Goal: Task Accomplishment & Management: Use online tool/utility

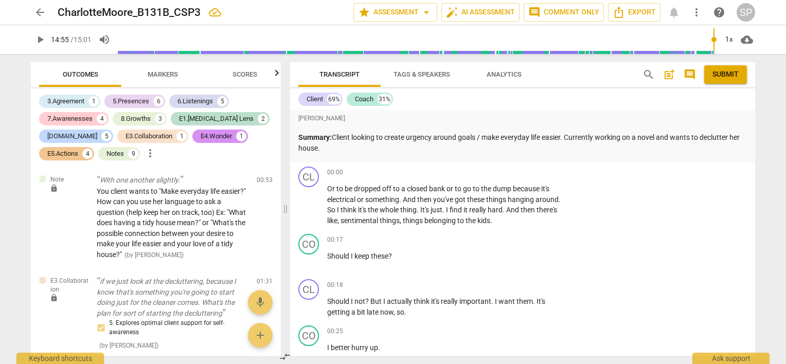
scroll to position [4138, 0]
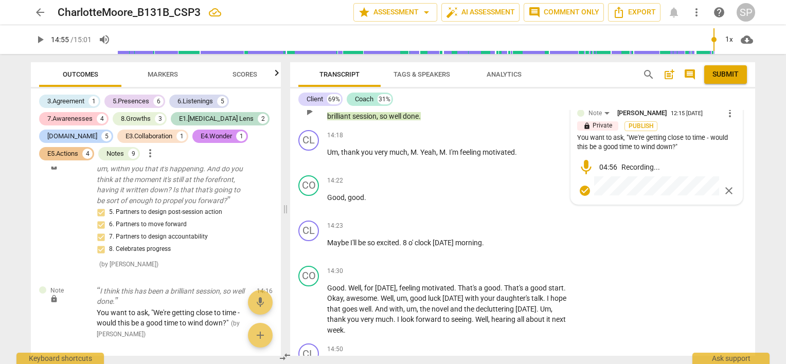
click at [722, 183] on div "check_circle close" at bounding box center [656, 190] width 159 height 15
click at [723, 186] on span "close" at bounding box center [728, 191] width 12 height 12
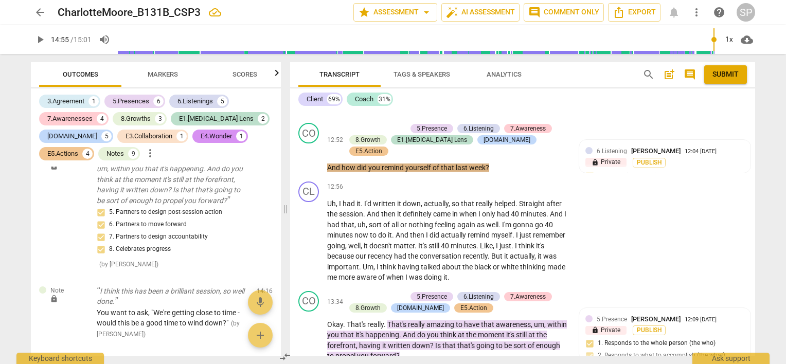
scroll to position [3264, 0]
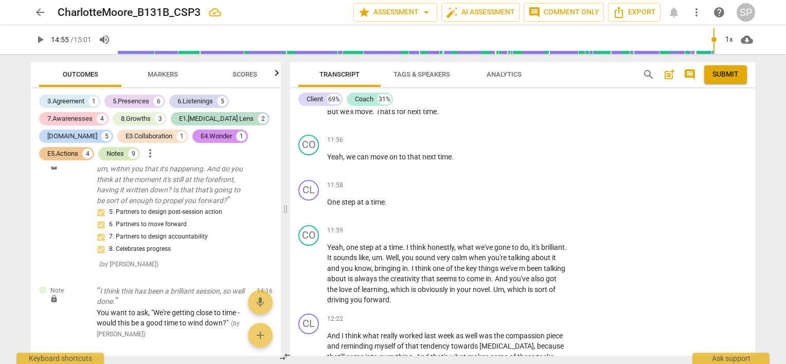
click at [109, 149] on div "Notes" at bounding box center [114, 154] width 17 height 10
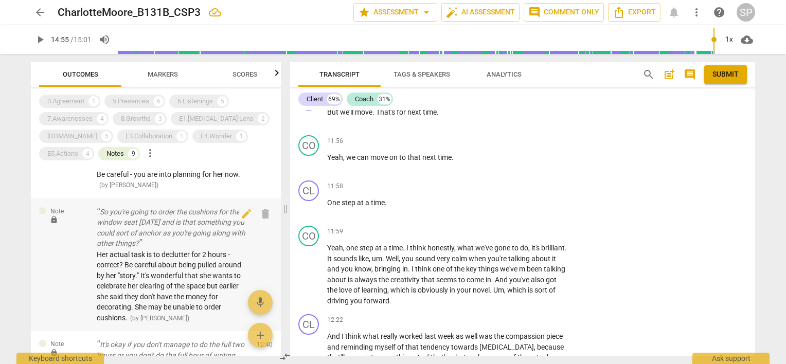
scroll to position [526, 0]
click at [241, 205] on span "edit" at bounding box center [246, 211] width 12 height 12
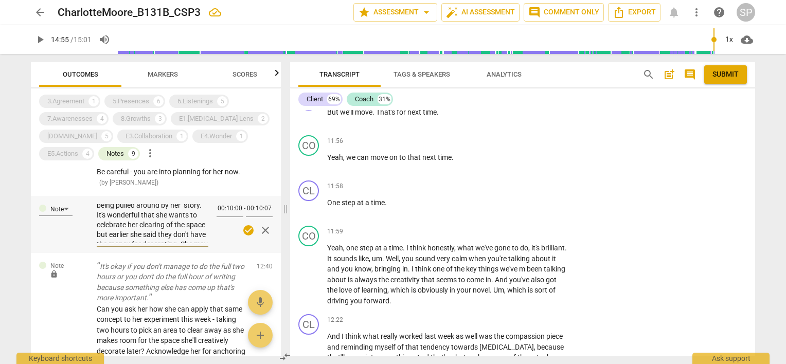
scroll to position [49, 0]
click at [154, 228] on textarea "Her actual task is to declutter for 2 hours - correct? Be careful about being p…" at bounding box center [153, 223] width 112 height 39
type textarea "Her actual task is to declutter for 2 hours - correct? Be careful about being p…"
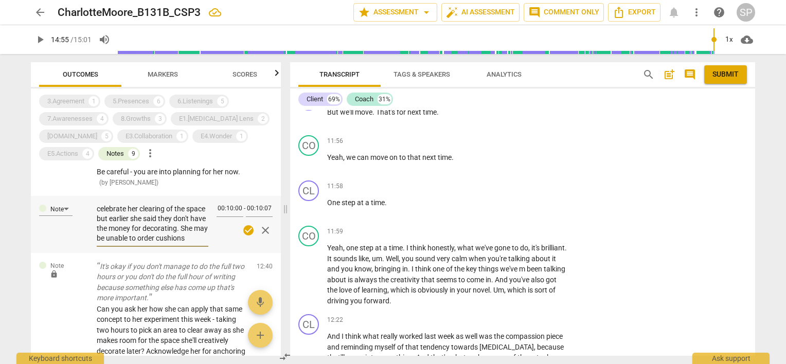
type textarea "Her actual task is to declutter for 2 hours - correct? Be careful about being p…"
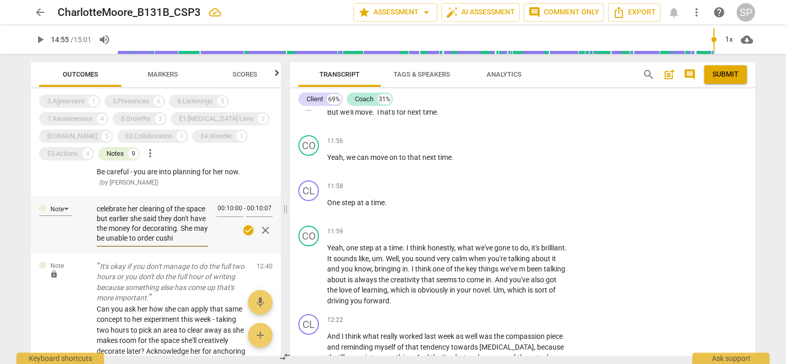
type textarea "Her actual task is to declutter for 2 hours - correct? Be careful about being p…"
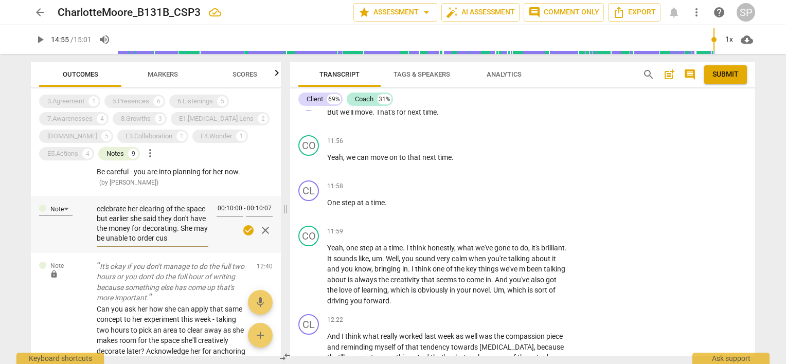
type textarea "Her actual task is to declutter for 2 hours - correct? Be careful about being p…"
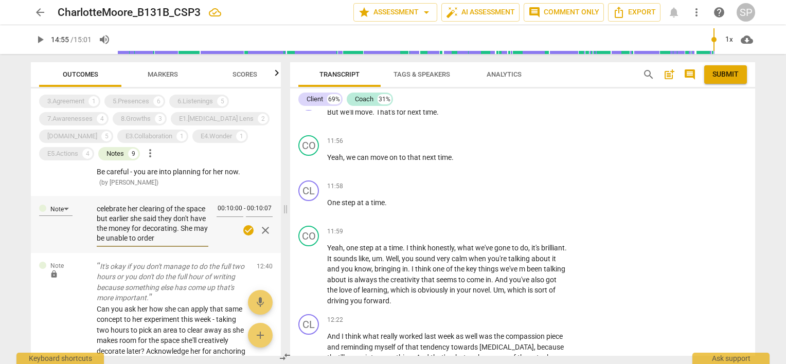
type textarea "Her actual task is to declutter for 2 hours - correct? Be careful about being p…"
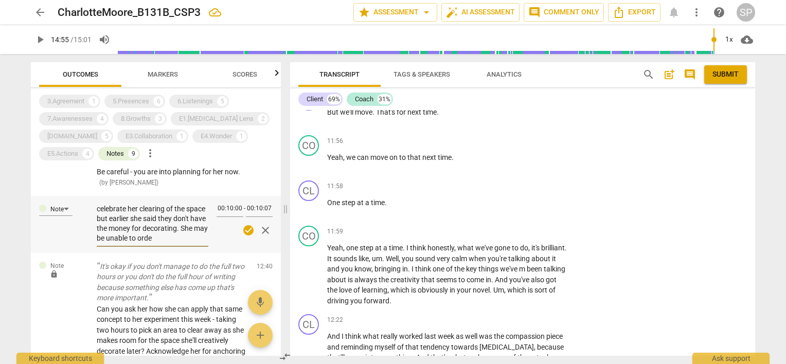
type textarea "Her actual task is to declutter for 2 hours - correct? Be careful about being p…"
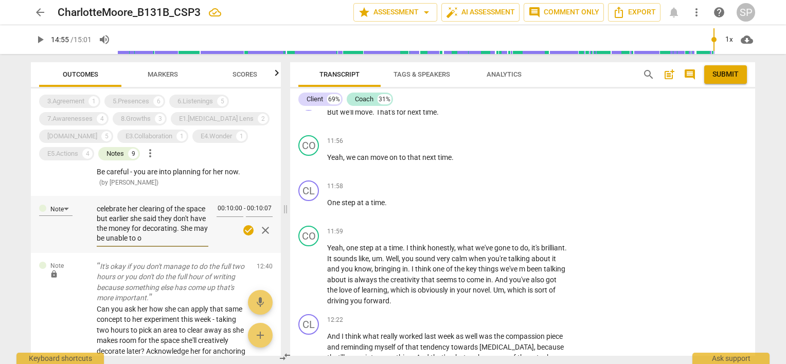
type textarea "Her actual task is to declutter for 2 hours - correct? Be careful about being p…"
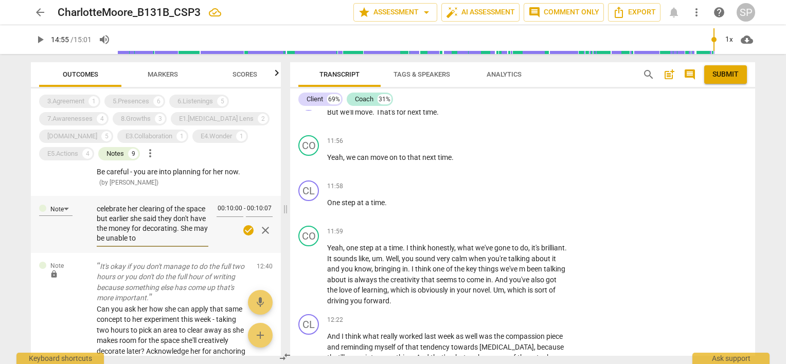
type textarea "Her actual task is to declutter for 2 hours - correct? Be careful about being p…"
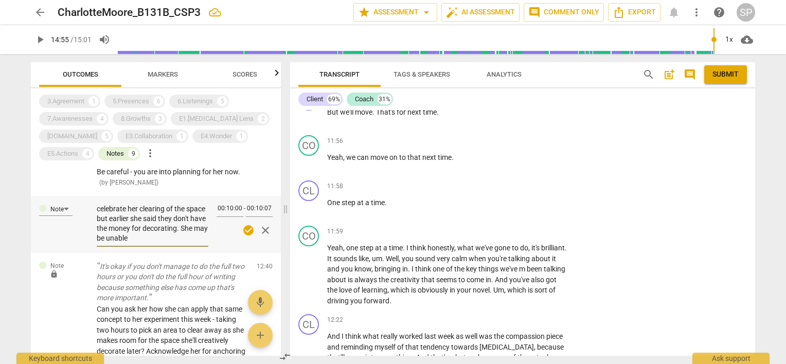
type textarea "Her actual task is to declutter for 2 hours - correct? Be careful about being p…"
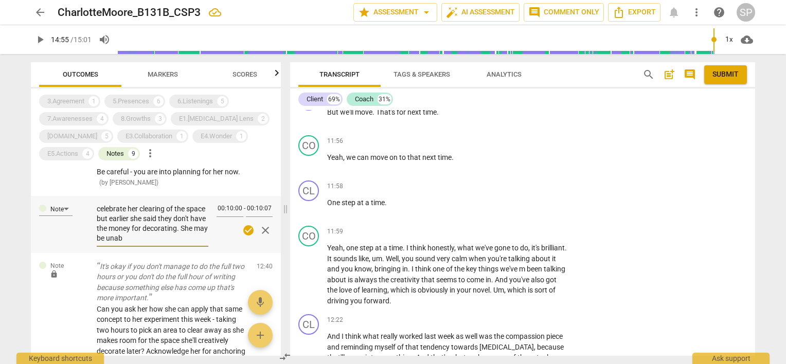
type textarea "Her actual task is to declutter for 2 hours - correct? Be careful about being p…"
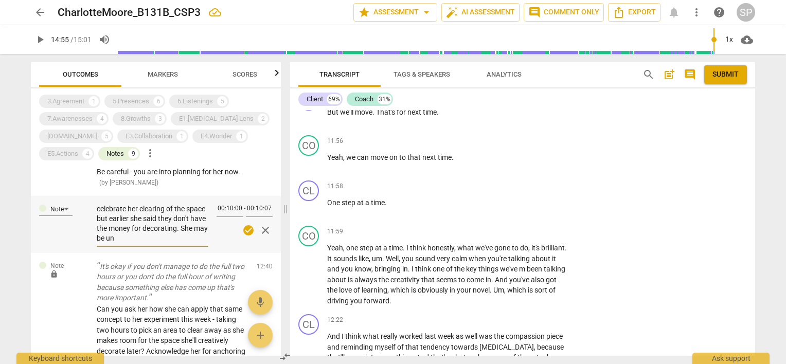
type textarea "Her actual task is to declutter for 2 hours - correct? Be careful about being p…"
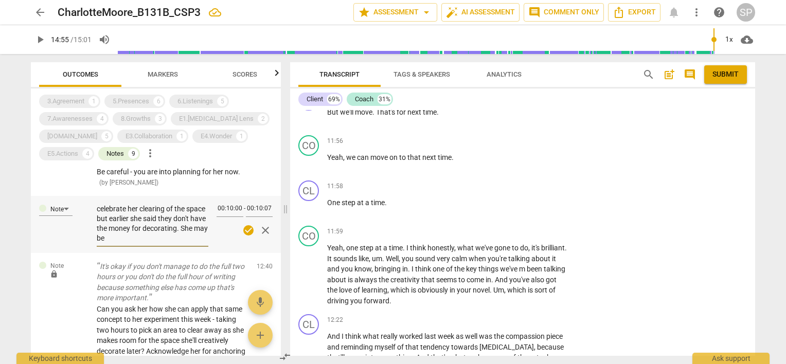
type textarea "Her actual task is to declutter for 2 hours - correct? Be careful about being p…"
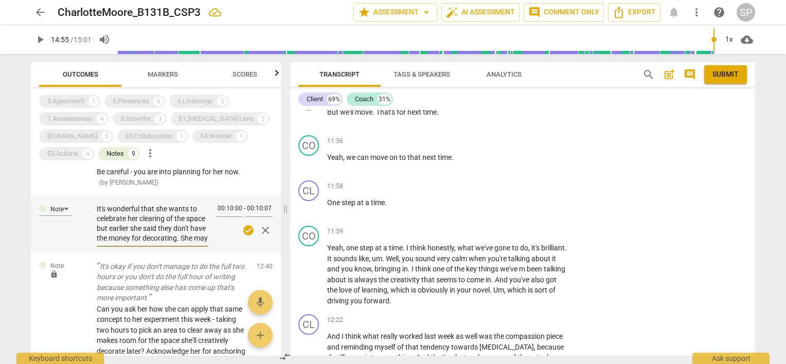
type textarea "Her actual task is to declutter for 2 hours - correct? Be careful about being p…"
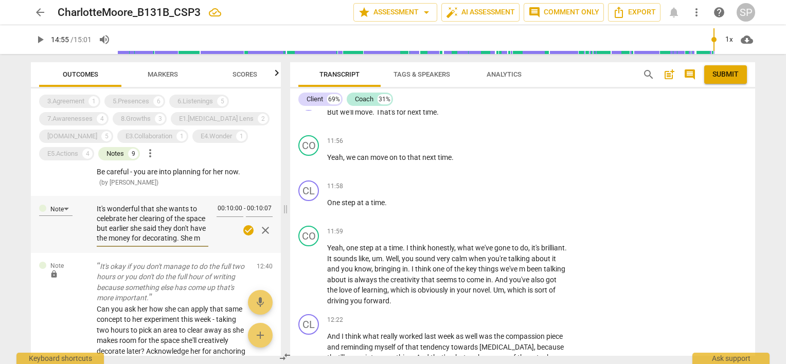
type textarea "Her actual task is to declutter for 2 hours - correct? Be careful about being p…"
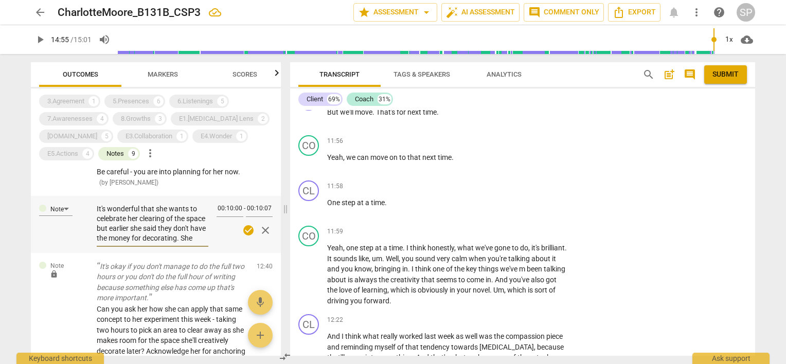
type textarea "Her actual task is to declutter for 2 hours - correct? Be careful about being p…"
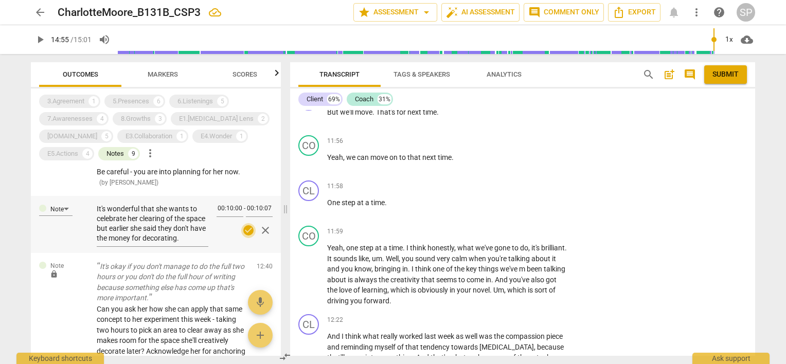
click at [246, 224] on span "check_circle" at bounding box center [248, 230] width 12 height 12
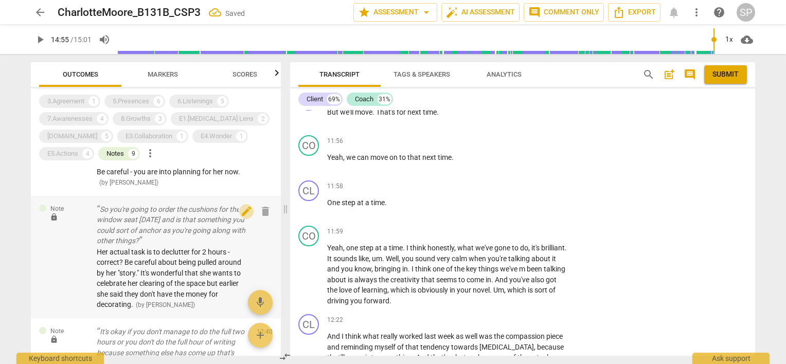
click at [241, 205] on span "edit" at bounding box center [246, 211] width 12 height 12
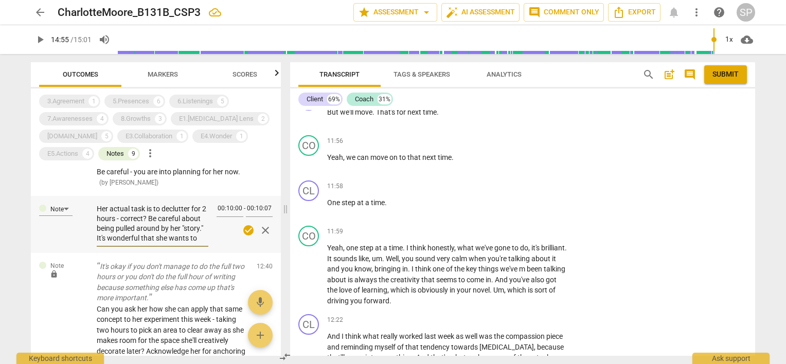
click at [117, 228] on textarea "Her actual task is to declutter for 2 hours - correct? Be careful about being p…" at bounding box center [153, 223] width 112 height 39
type textarea "Her actual task is to declutter for 2 hours - correct? Be careful about being p…"
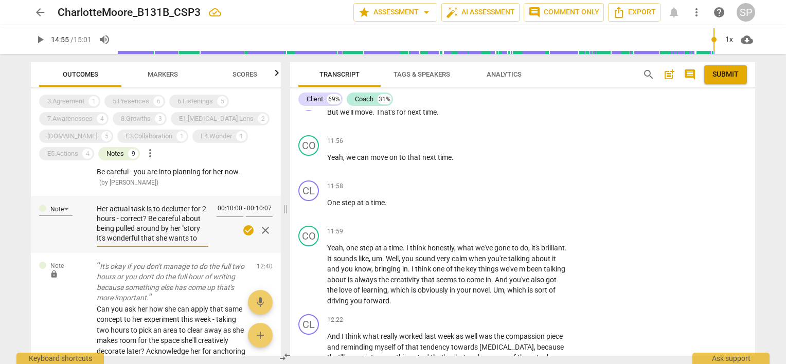
type textarea "Her actual task is to declutter for 2 hours - correct? Be careful about being p…"
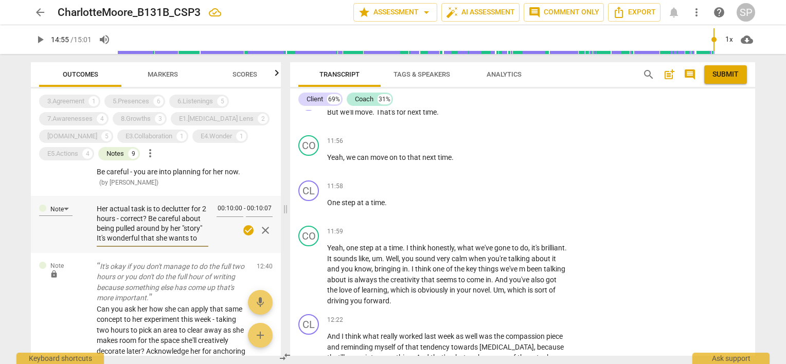
type textarea "Her actual task is to declutter for 2 hours - correct? Be careful about being p…"
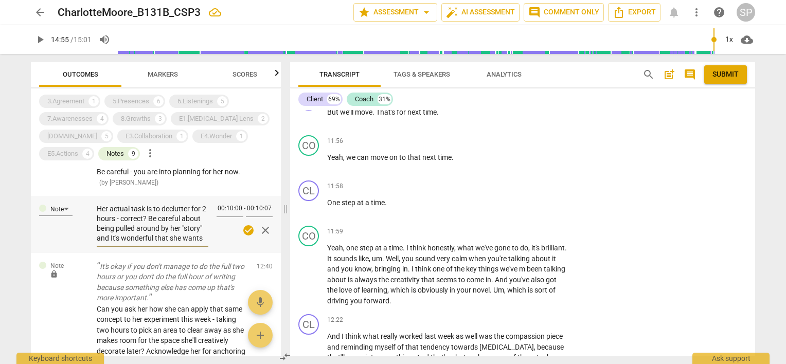
type textarea "Her actual task is to declutter for 2 hours - correct? Be careful about being p…"
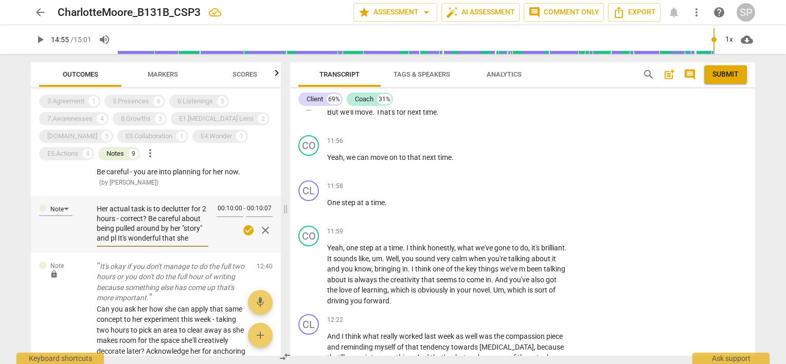
type textarea "Her actual task is to declutter for 2 hours - correct? Be careful about being p…"
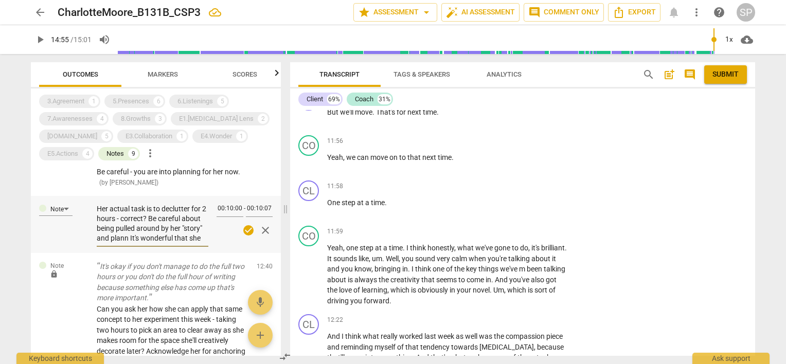
type textarea "Her actual task is to declutter for 2 hours - correct? Be careful about being p…"
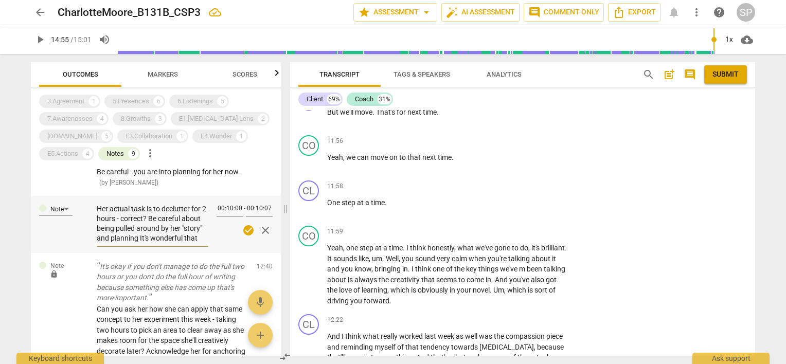
type textarea "Her actual task is to declutter for 2 hours - correct? Be careful about being p…"
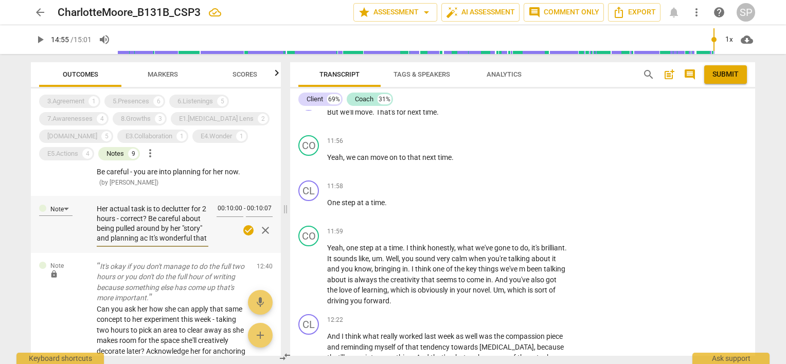
type textarea "Her actual task is to declutter for 2 hours - correct? Be careful about being p…"
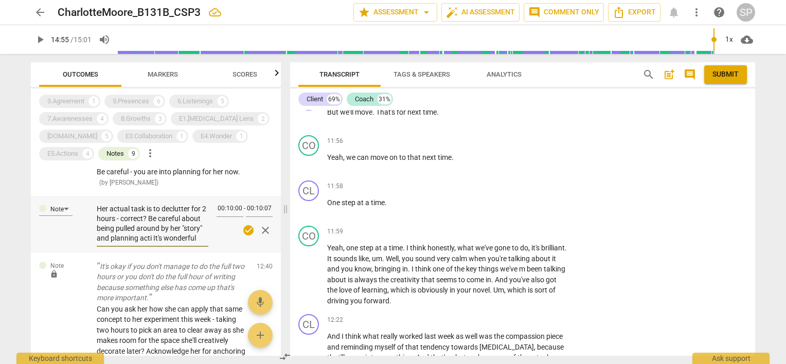
type textarea "Her actual task is to declutter for 2 hours - correct? Be careful about being p…"
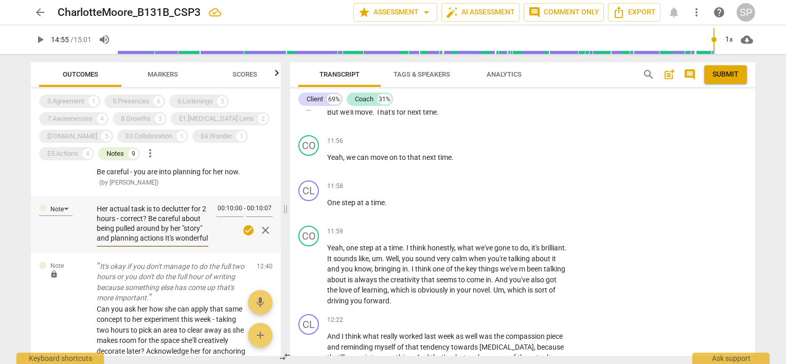
type textarea "Her actual task is to declutter for 2 hours - correct? Be careful about being p…"
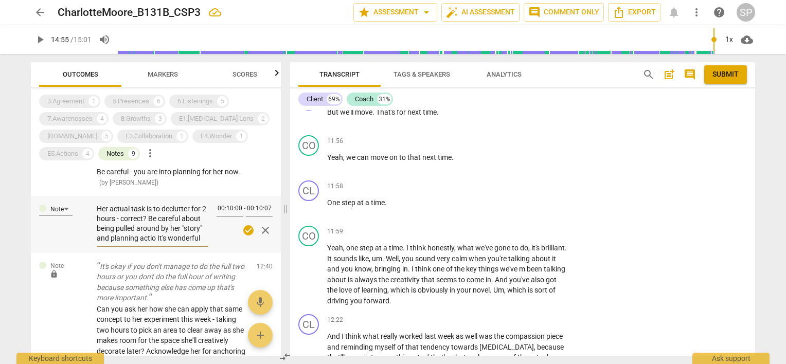
type textarea "Her actual task is to declutter for 2 hours - correct? Be careful about being p…"
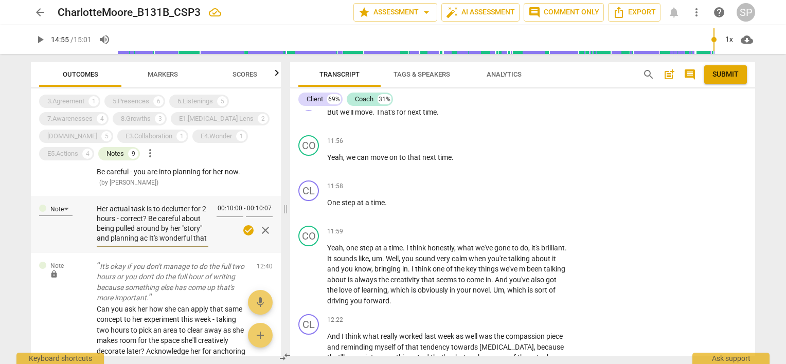
type textarea "Her actual task is to declutter for 2 hours - correct? Be careful about being p…"
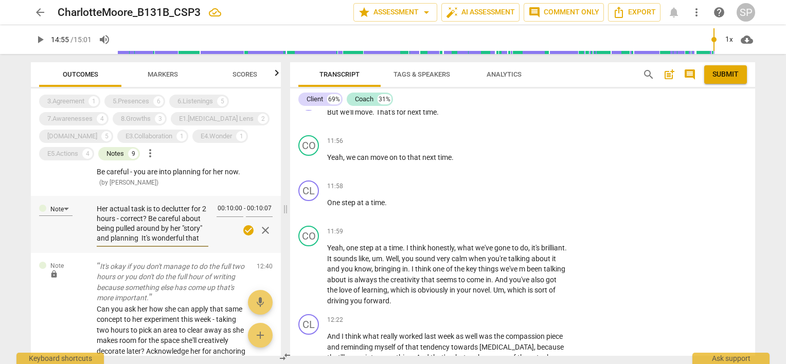
type textarea "Her actual task is to declutter for 2 hours - correct? Be careful about being p…"
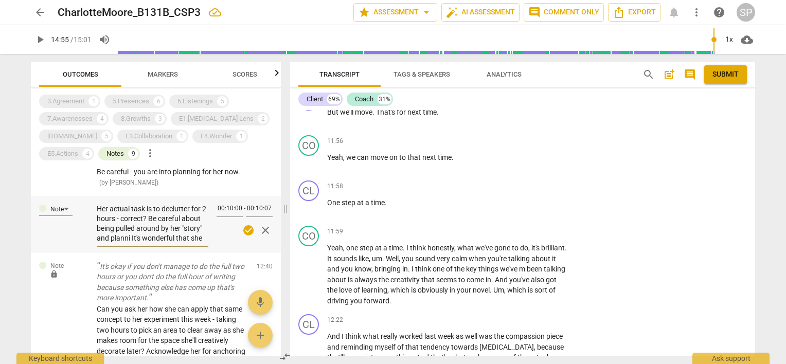
type textarea "Her actual task is to declutter for 2 hours - correct? Be careful about being p…"
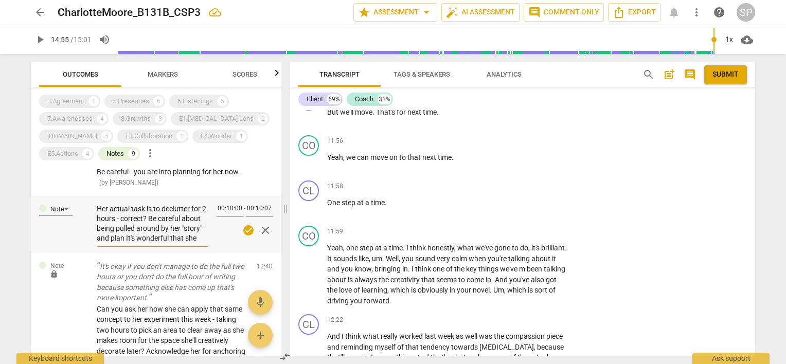
type textarea "Her actual task is to declutter for 2 hours - correct? Be careful about being p…"
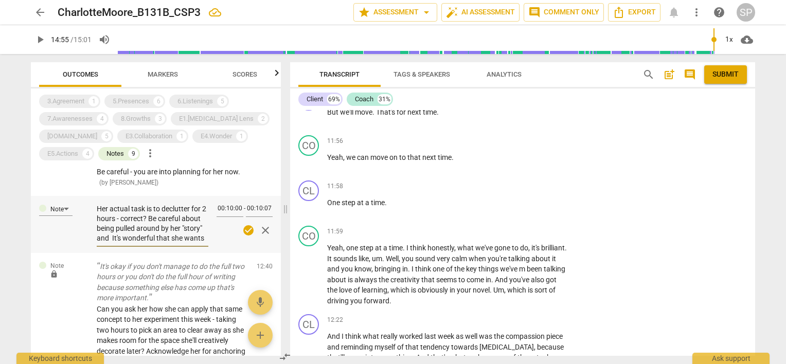
type textarea "Her actual task is to declutter for 2 hours - correct? Be careful about being p…"
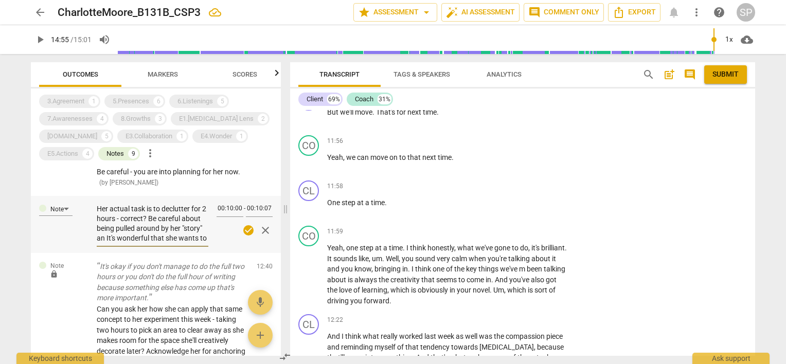
type textarea "Her actual task is to declutter for 2 hours - correct? Be careful about being p…"
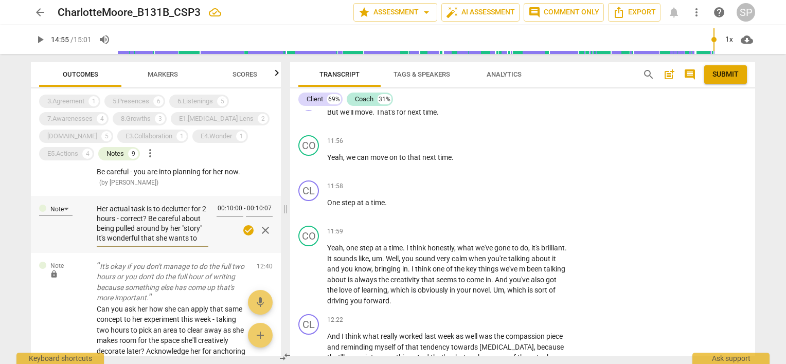
type textarea "Her actual task is to declutter for 2 hours - correct? Be careful about being p…"
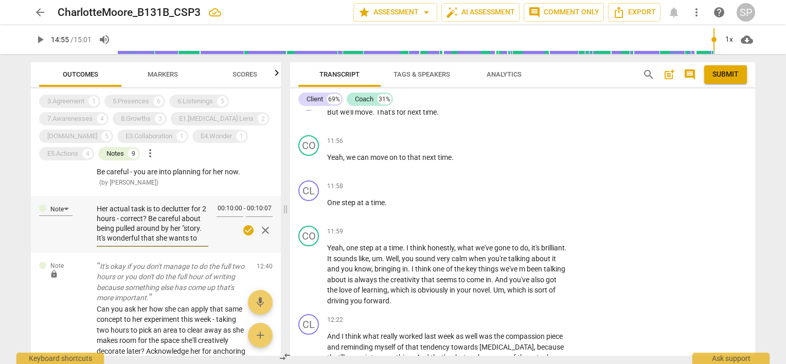
type textarea "Her actual task is to declutter for 2 hours - correct? Be careful about being p…"
click at [153, 206] on textarea "Her actual task is to declutter for 2 hours - correct? Be careful about being p…" at bounding box center [153, 223] width 112 height 39
type textarea "Her actual task is to declutter for 2 hours - correct? TBe careful about being …"
type textarea "Her actual task is to declutter for 2 hours - correct? TrBe careful about being…"
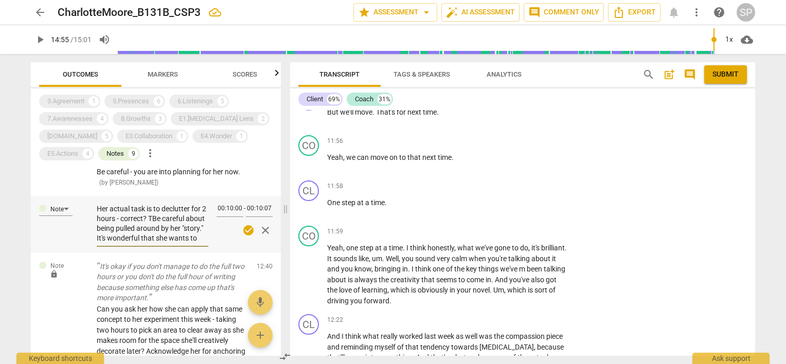
type textarea "Her actual task is to declutter for 2 hours - correct? TrBe careful about being…"
type textarea "Her actual task is to declutter for 2 hours - correct? TryBe careful about bein…"
type textarea "Her actual task is to declutter for 2 hours - correct? Try Be careful about bei…"
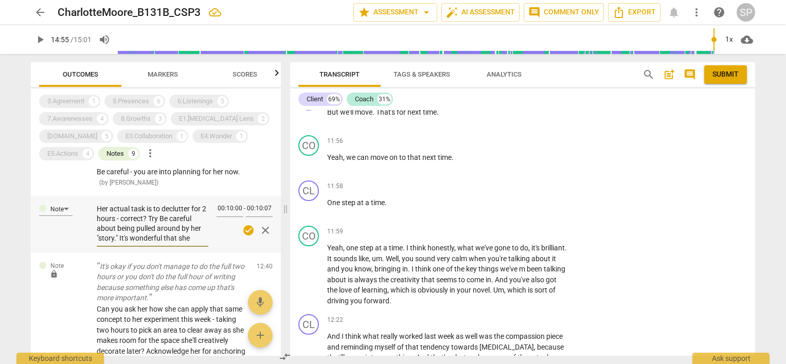
type textarea "Her actual task is to declutter for 2 hours - correct? Try tBe careful about be…"
type textarea "Her actual task is to declutter for 2 hours - correct? Try toBe careful about b…"
type textarea "Her actual task is to declutter for 2 hours - correct? Try to Be careful about …"
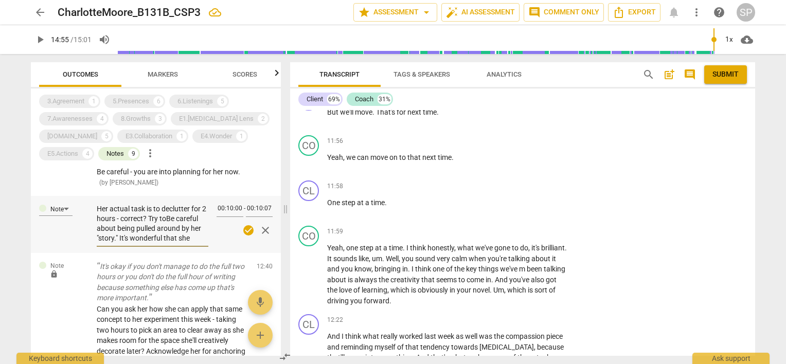
type textarea "Her actual task is to declutter for 2 hours - correct? Try to Be careful about …"
type textarea "Her actual task is to declutter for 2 hours - correct? Try to kBe careful about…"
type textarea "Her actual task is to declutter for 2 hours - correct? Try to keBe careful abou…"
type textarea "Her actual task is to declutter for 2 hours - correct? Try to [PERSON_NAME] car…"
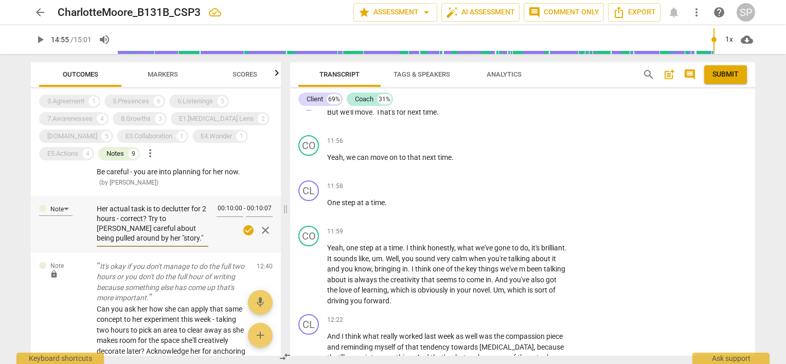
type textarea "Her actual task is to declutter for 2 hours - correct? Try to keepBe careful ab…"
type textarea "Her actual task is to declutter for 2 hours - correct? Try to keep Be careful a…"
type textarea "Her actual task is to declutter for 2 hours - correct? Try to keep [PERSON_NAME…"
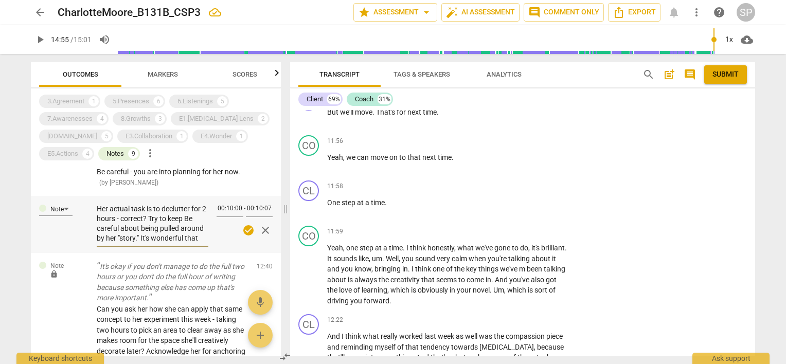
type textarea "Her actual task is to declutter for 2 hours - correct? Try to keep [PERSON_NAME…"
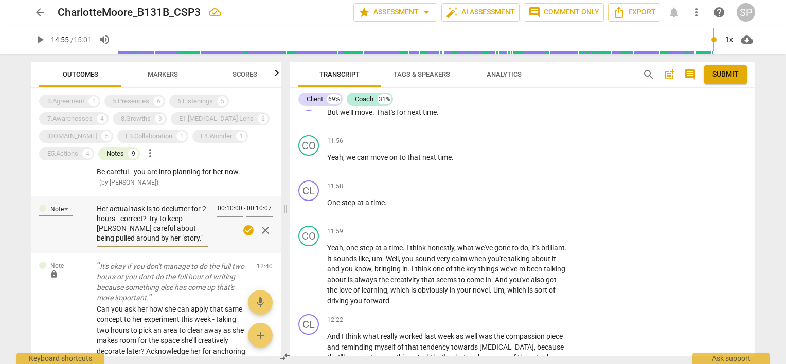
type textarea "Her actual task is to declutter for 2 hours - correct? Try to keep yourBe caref…"
type textarea "Her actual task is to declutter for 2 hours - correct? Try to keep your Be care…"
type textarea "Her actual task is to declutter for 2 hours - correct? Try to keep your aBe car…"
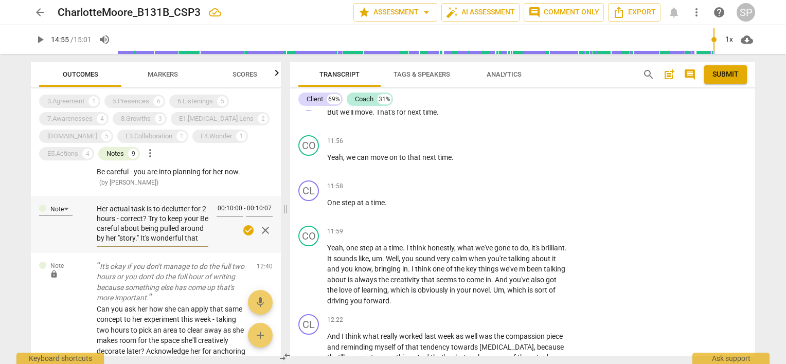
type textarea "Her actual task is to declutter for 2 hours - correct? Try to keep your aBe car…"
type textarea "Her actual task is to declutter for 2 hours - correct? Try to keep your acBe ca…"
type textarea "Her actual task is to declutter for 2 hours - correct? Try to keep your actBe c…"
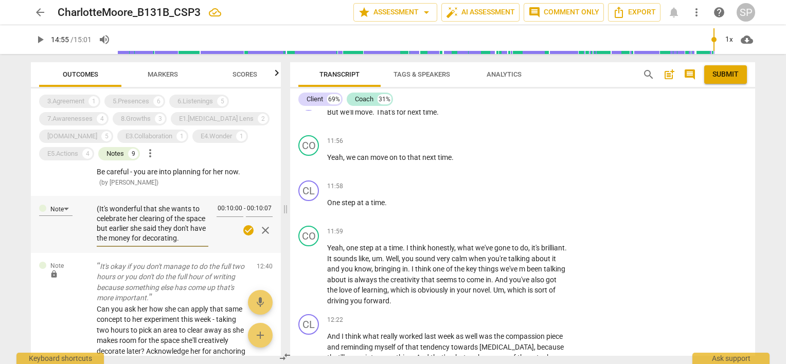
click at [133, 227] on textarea "Her actual task is to declutter for 2 hours - correct? Try to keep your actions…" at bounding box center [153, 223] width 112 height 39
click at [132, 218] on textarea "Her actual task is to declutter for 2 hours - correct? Try to keep your actions…" at bounding box center [153, 223] width 112 height 39
click at [242, 224] on span "check_circle" at bounding box center [248, 230] width 12 height 12
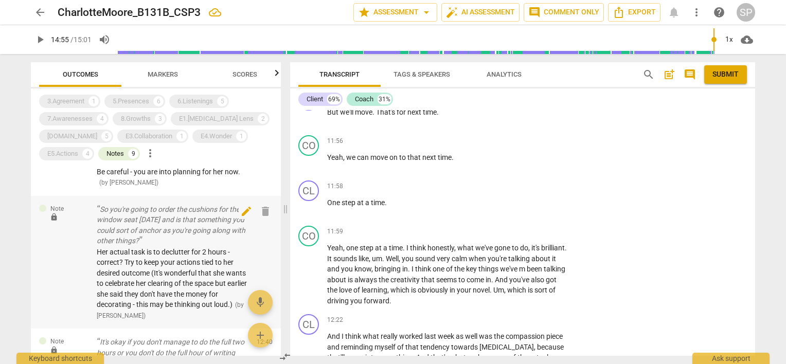
click at [241, 205] on span "edit" at bounding box center [246, 211] width 12 height 12
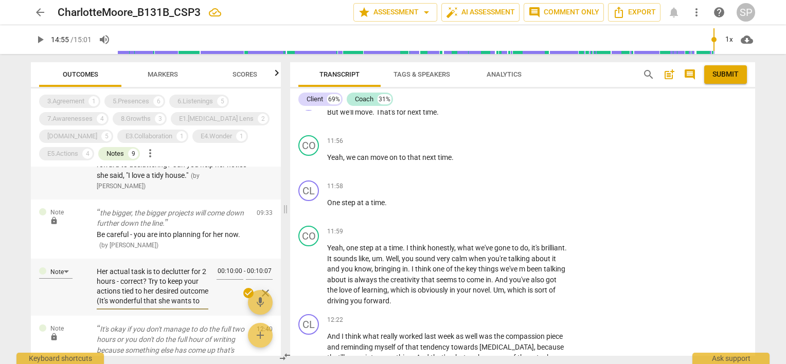
scroll to position [475, 0]
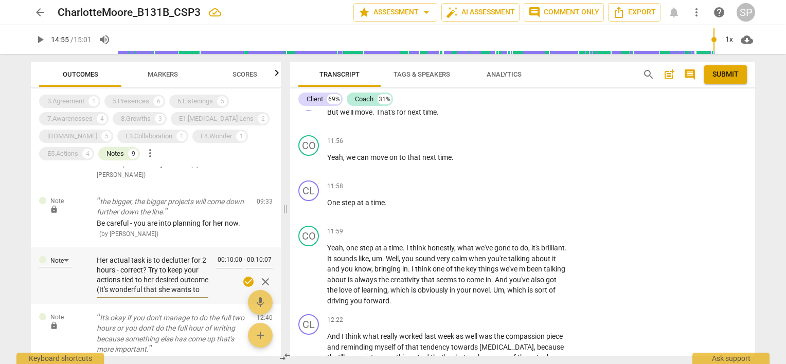
click at [189, 260] on textarea "Her actual task is to declutter for 2 hours - correct? Try to keep your actions…" at bounding box center [153, 275] width 112 height 39
click at [242, 276] on span "check_circle" at bounding box center [248, 282] width 12 height 12
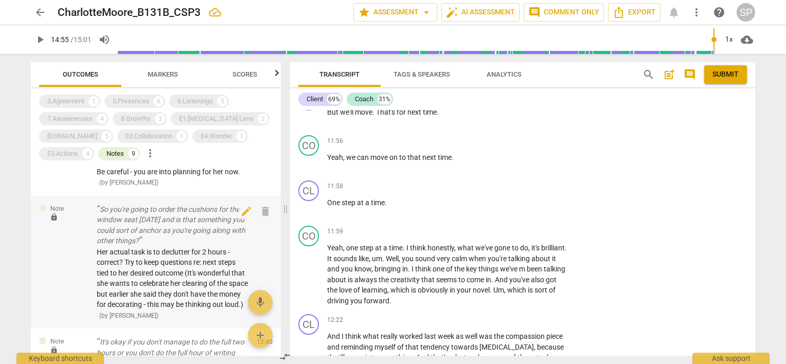
scroll to position [423, 0]
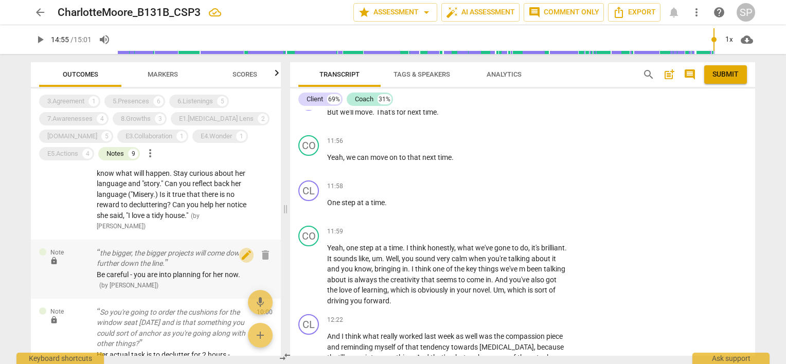
click at [240, 249] on span "edit" at bounding box center [246, 255] width 12 height 12
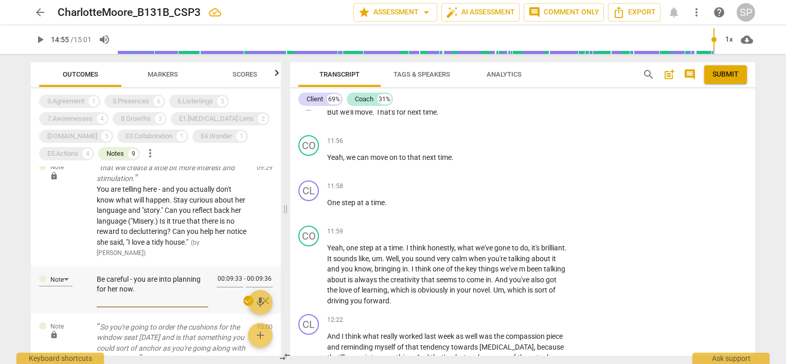
scroll to position [372, 0]
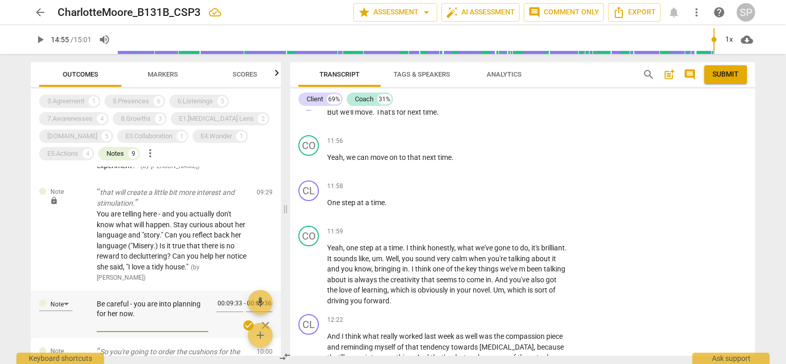
click at [170, 299] on textarea "Be careful - you are into planning for her now." at bounding box center [153, 313] width 112 height 29
click at [160, 304] on textarea "Be careful - notice you are planning for her now." at bounding box center [153, 313] width 112 height 29
click at [244, 319] on span "check_circle" at bounding box center [248, 325] width 12 height 12
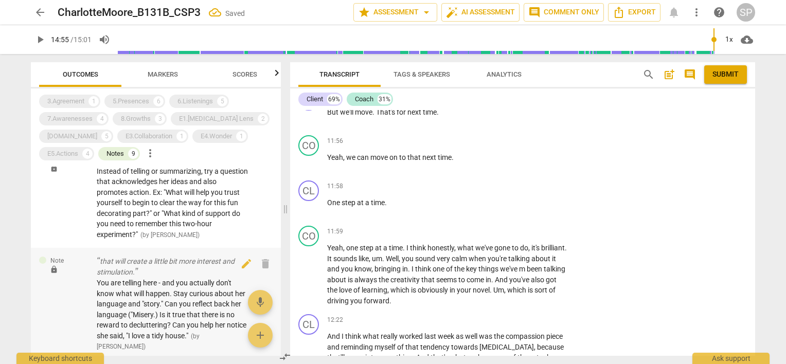
scroll to position [320, 0]
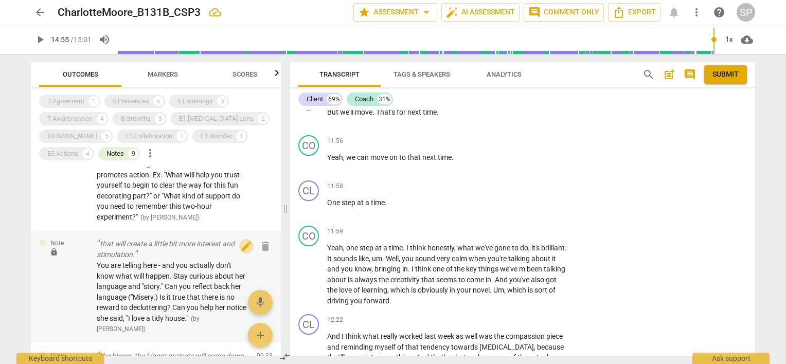
click at [242, 240] on span "edit" at bounding box center [246, 246] width 12 height 12
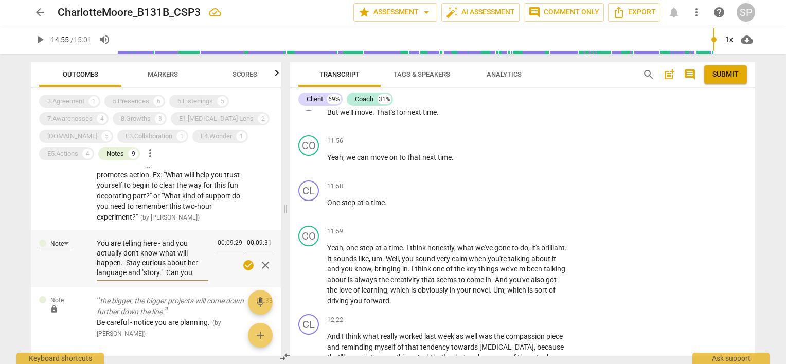
scroll to position [269, 0]
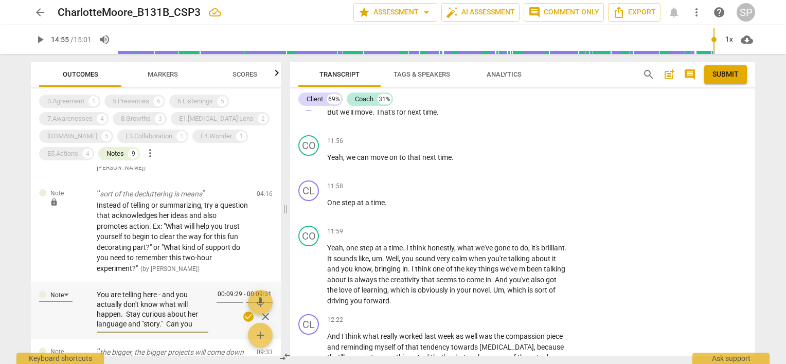
click at [128, 304] on textarea "You are telling here - and you actually don't know what will happen. Stay curio…" at bounding box center [153, 309] width 112 height 39
click at [165, 294] on textarea "Unless you know this will happen, stay curious about her language and "story." …" at bounding box center [153, 309] width 112 height 39
click at [132, 313] on textarea "Unless you know this will happen, stay curious and ask questions. Use her langu…" at bounding box center [153, 309] width 112 height 39
click at [123, 293] on textarea "Unless you know this will happen, stay curious and ask questions. Can you refle…" at bounding box center [153, 309] width 112 height 39
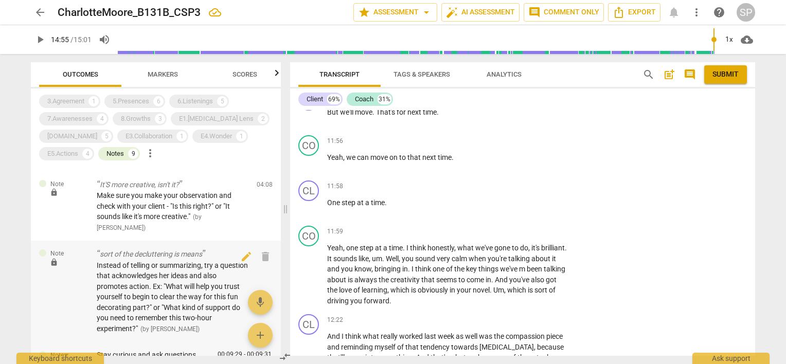
scroll to position [320, 0]
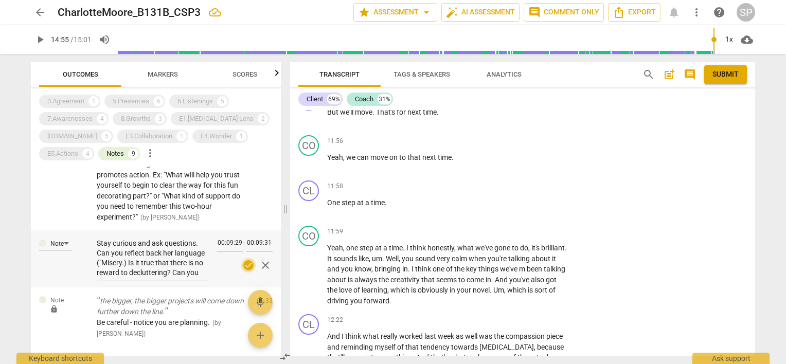
click at [245, 259] on span "check_circle" at bounding box center [248, 265] width 12 height 12
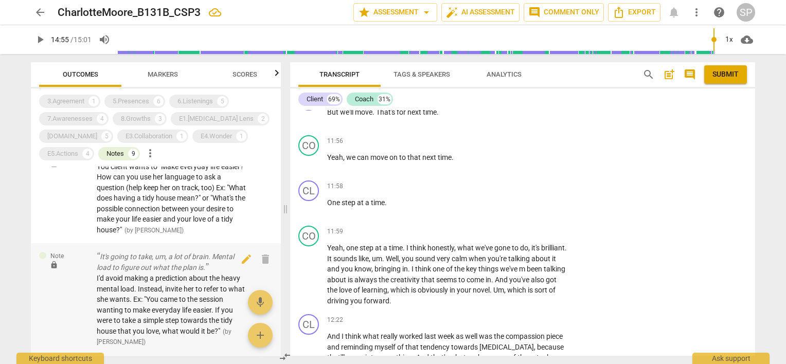
scroll to position [0, 0]
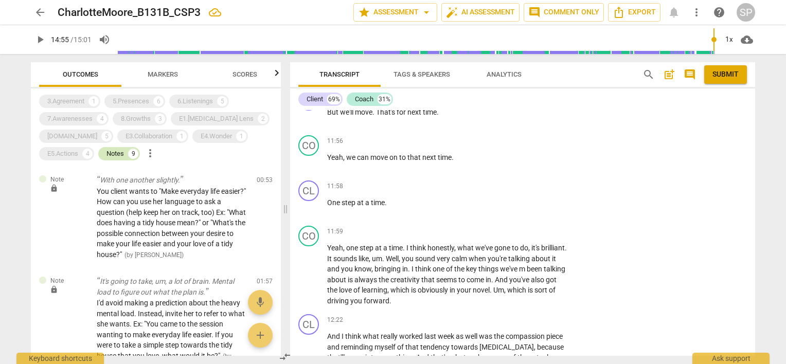
click at [118, 153] on div "Notes" at bounding box center [114, 154] width 17 height 10
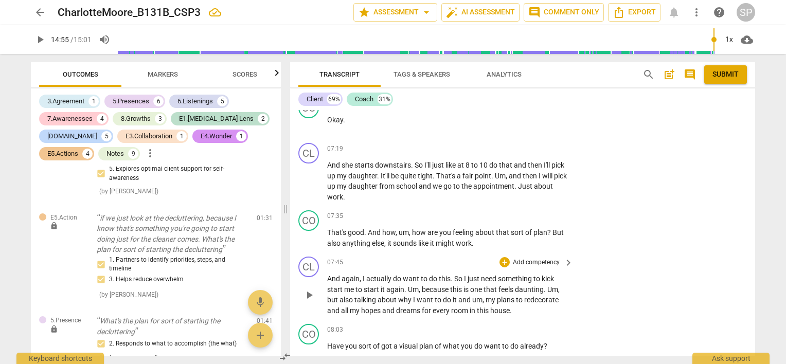
scroll to position [1978, 0]
